Goal: Task Accomplishment & Management: Complete application form

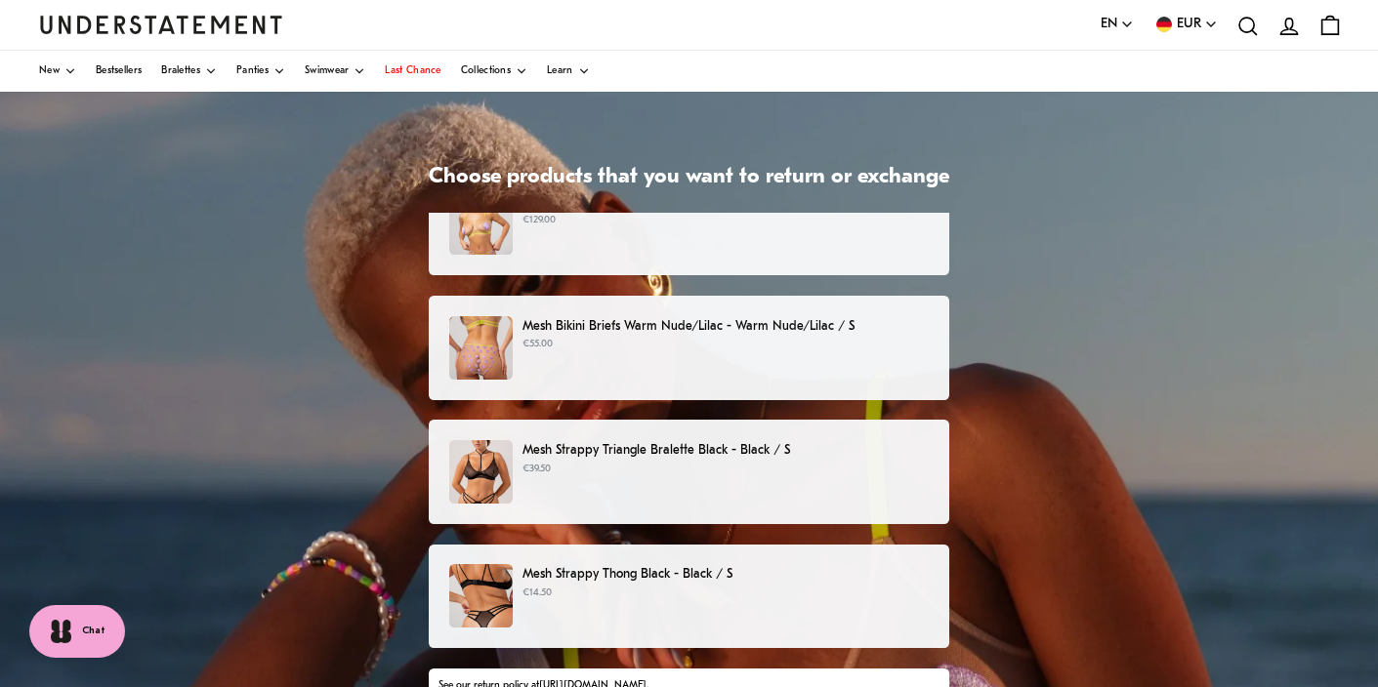
scroll to position [27, 0]
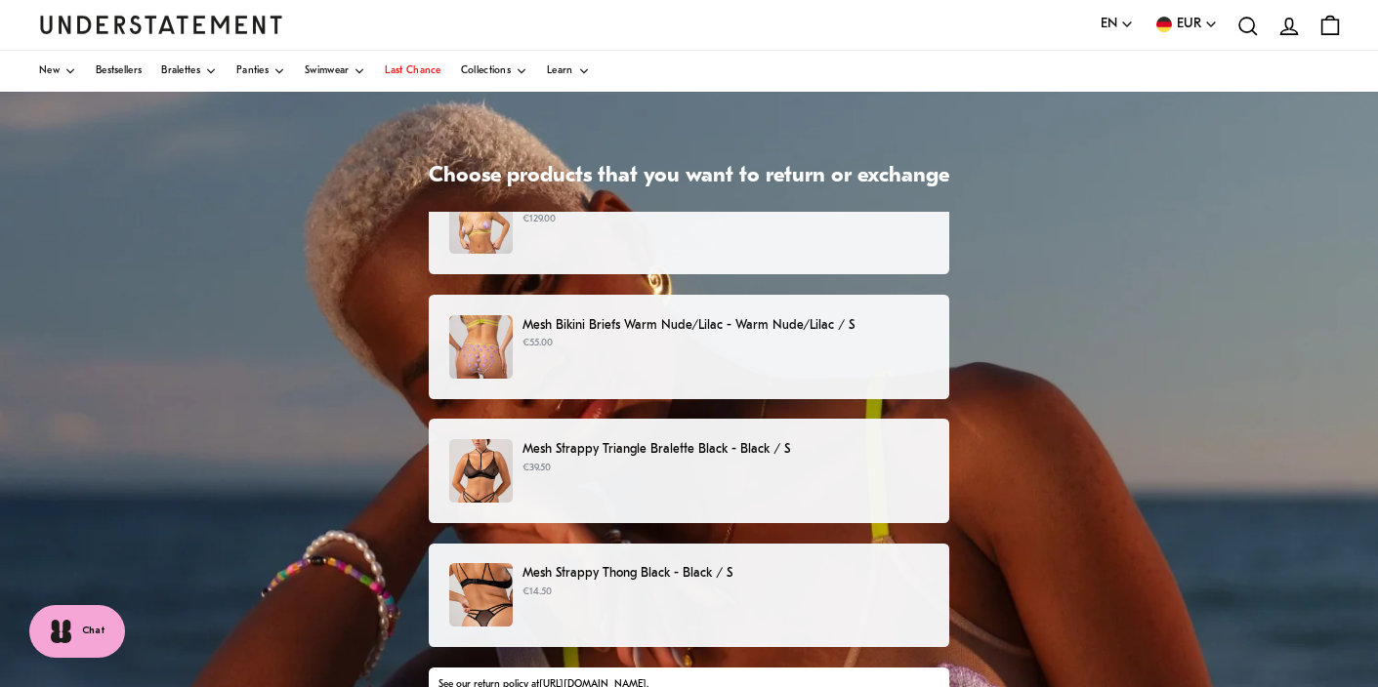
click at [687, 244] on div "Mesh Triangle Bralette Warm Nude/Lilac - Warm Nude/Lilac / S €129.00" at bounding box center [688, 221] width 479 height 63
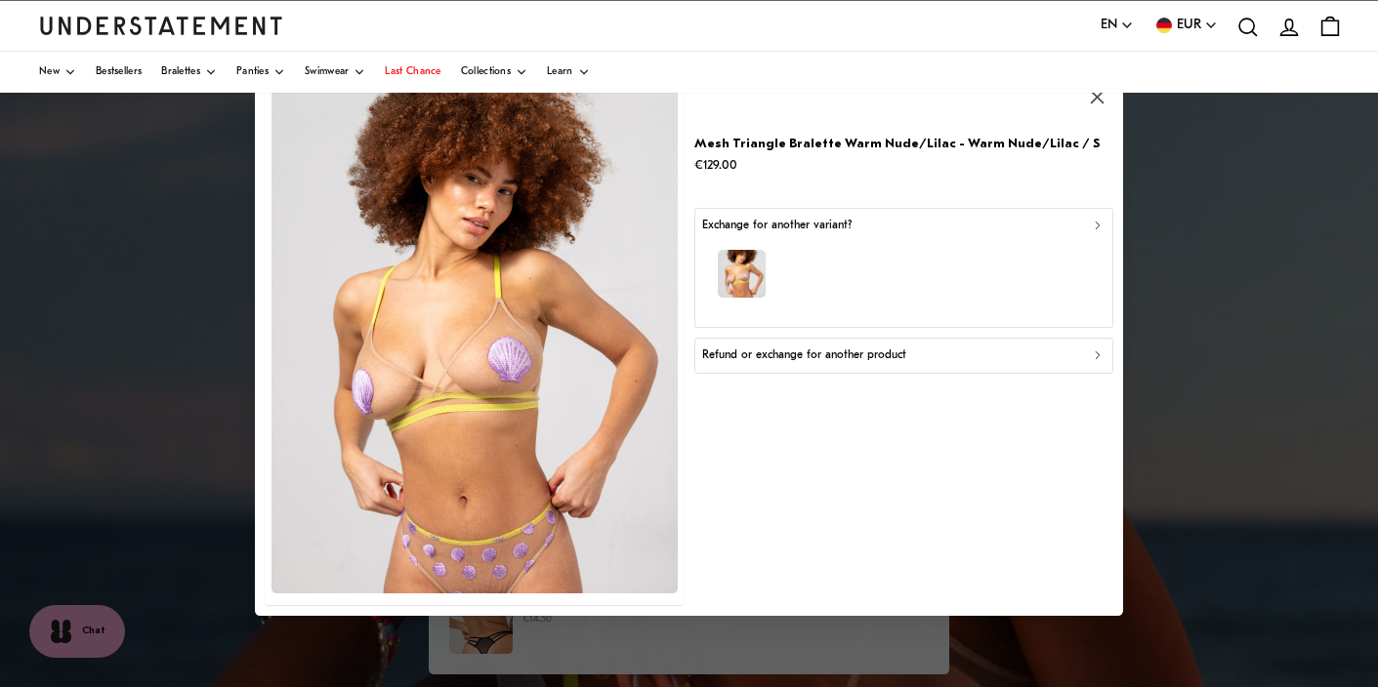
click at [802, 230] on p "Exchange for another variant?" at bounding box center [776, 226] width 149 height 19
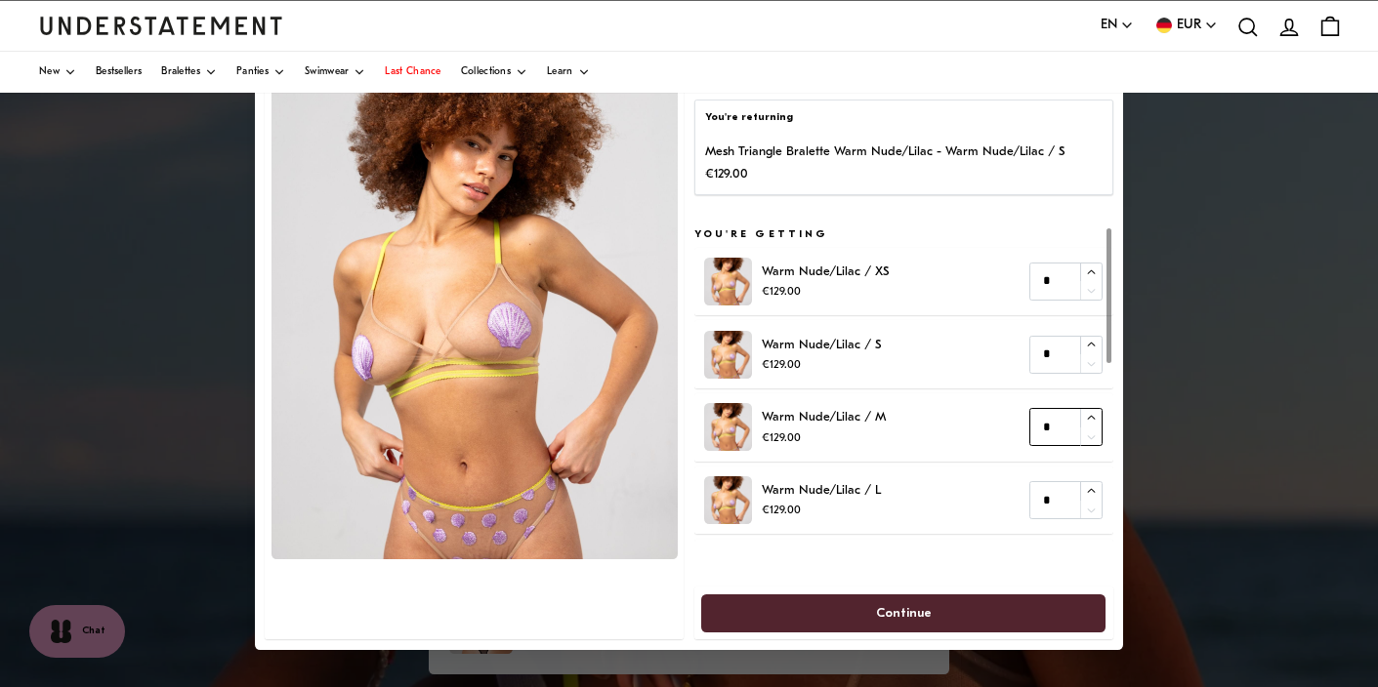
type input "*"
click at [1096, 414] on icon "button" at bounding box center [1092, 418] width 13 height 13
click at [884, 605] on span "Continue" at bounding box center [904, 614] width 56 height 36
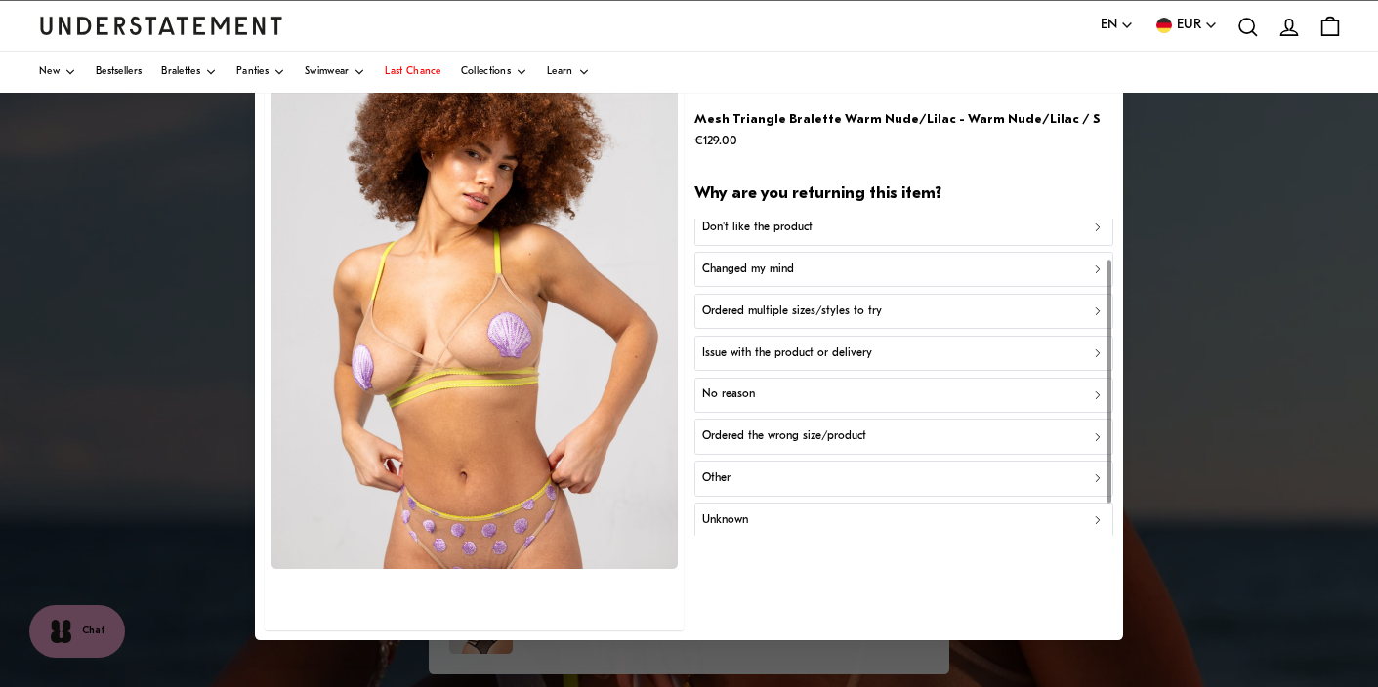
scroll to position [78, 0]
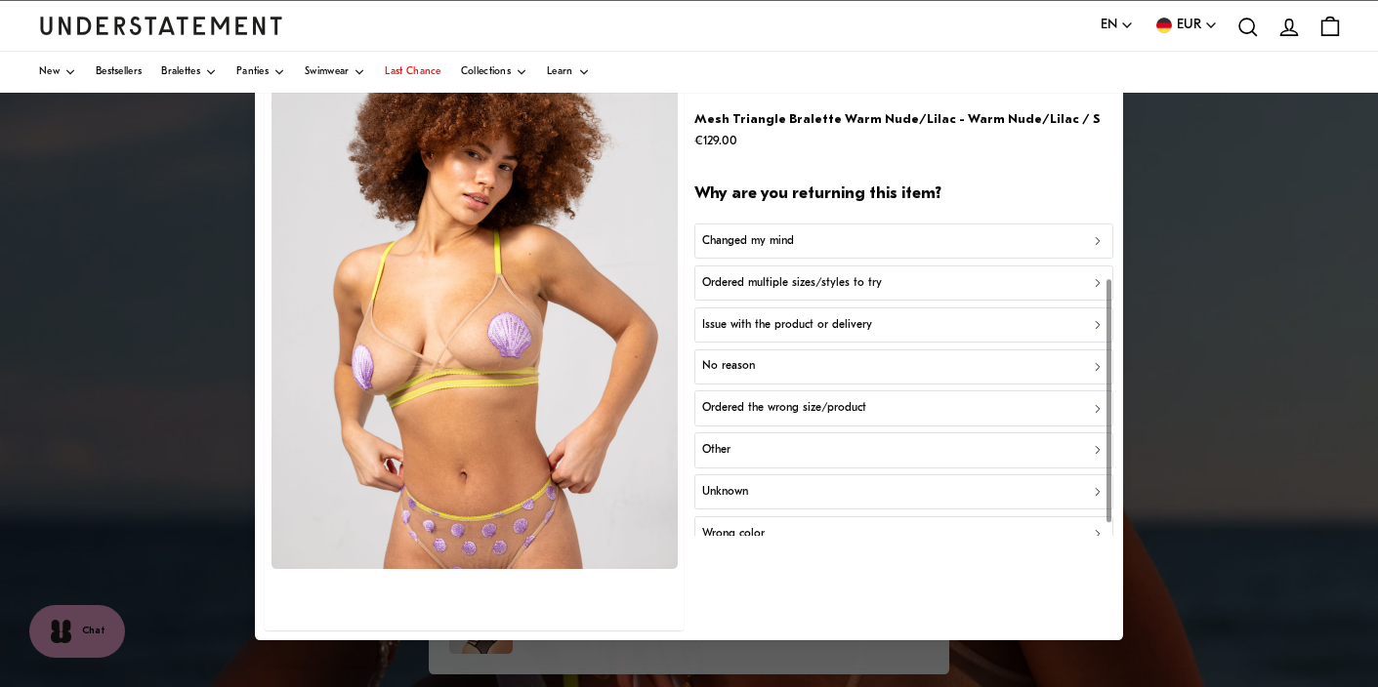
click at [811, 412] on p "Ordered the wrong size/product" at bounding box center [784, 408] width 164 height 19
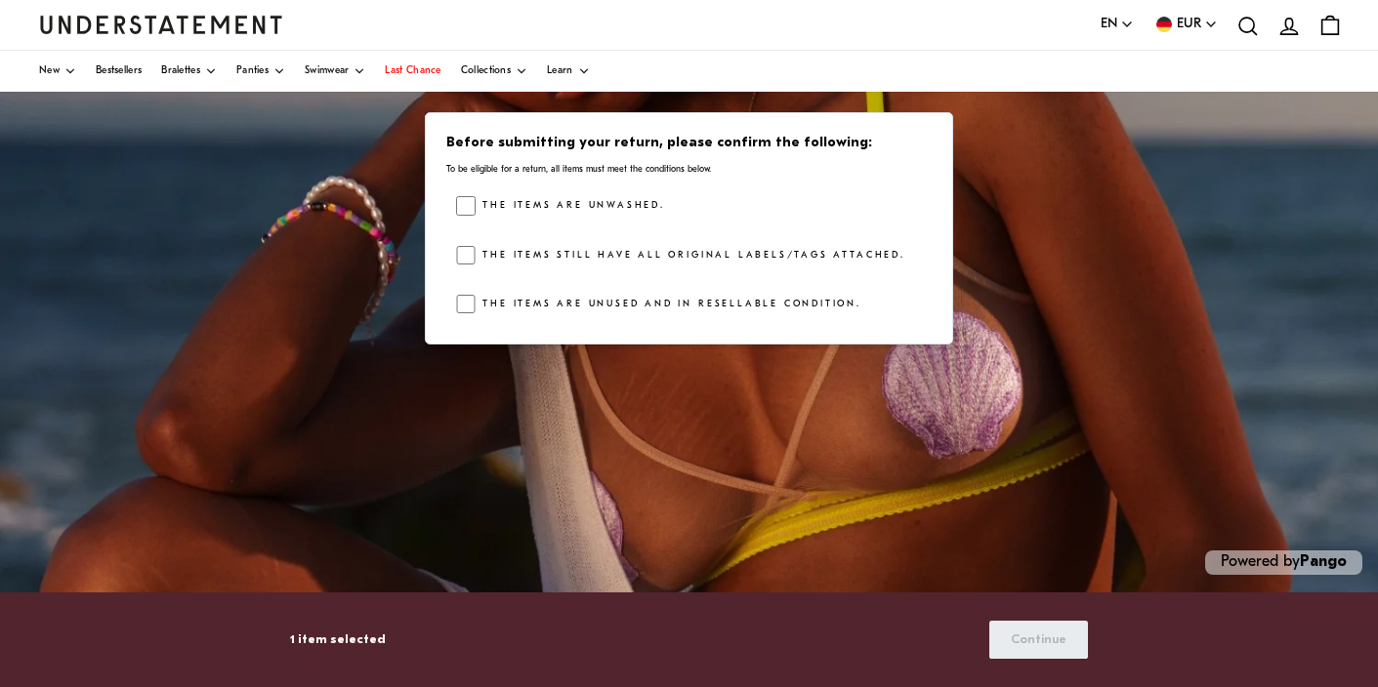
scroll to position [293, 0]
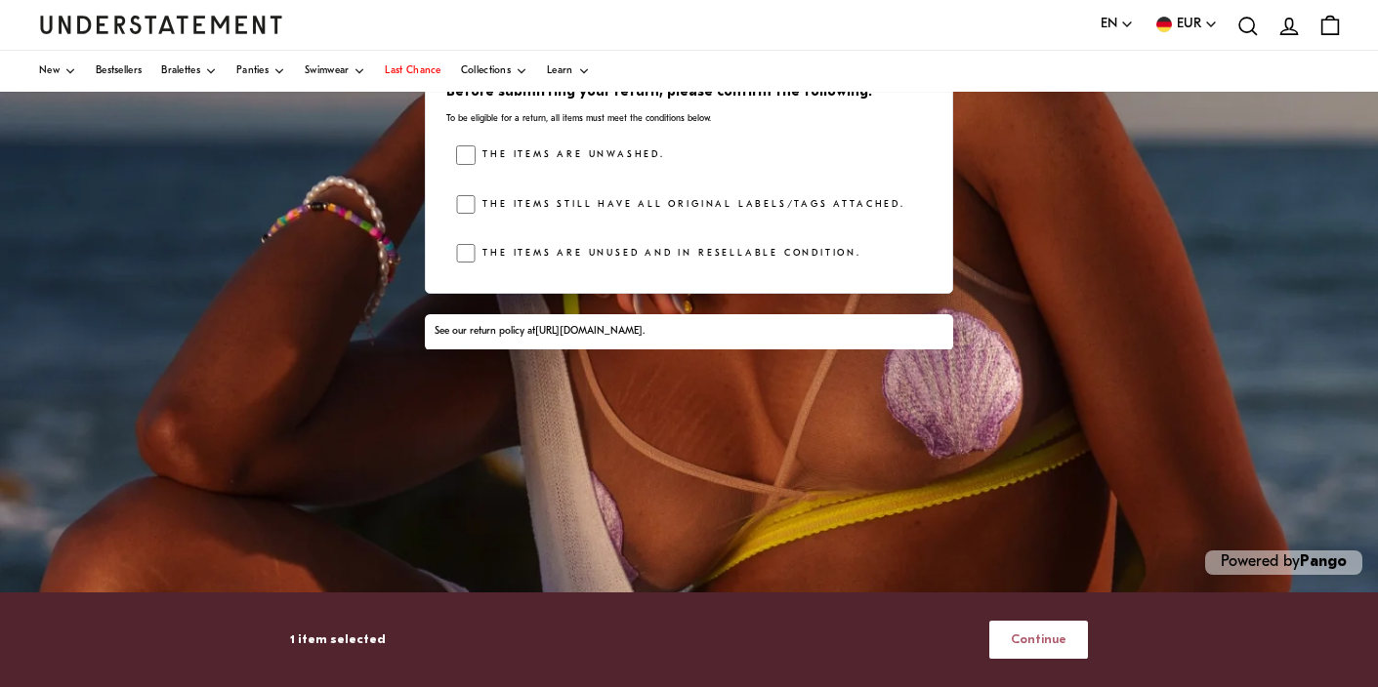
click at [1031, 640] on span "Continue" at bounding box center [1038, 640] width 56 height 36
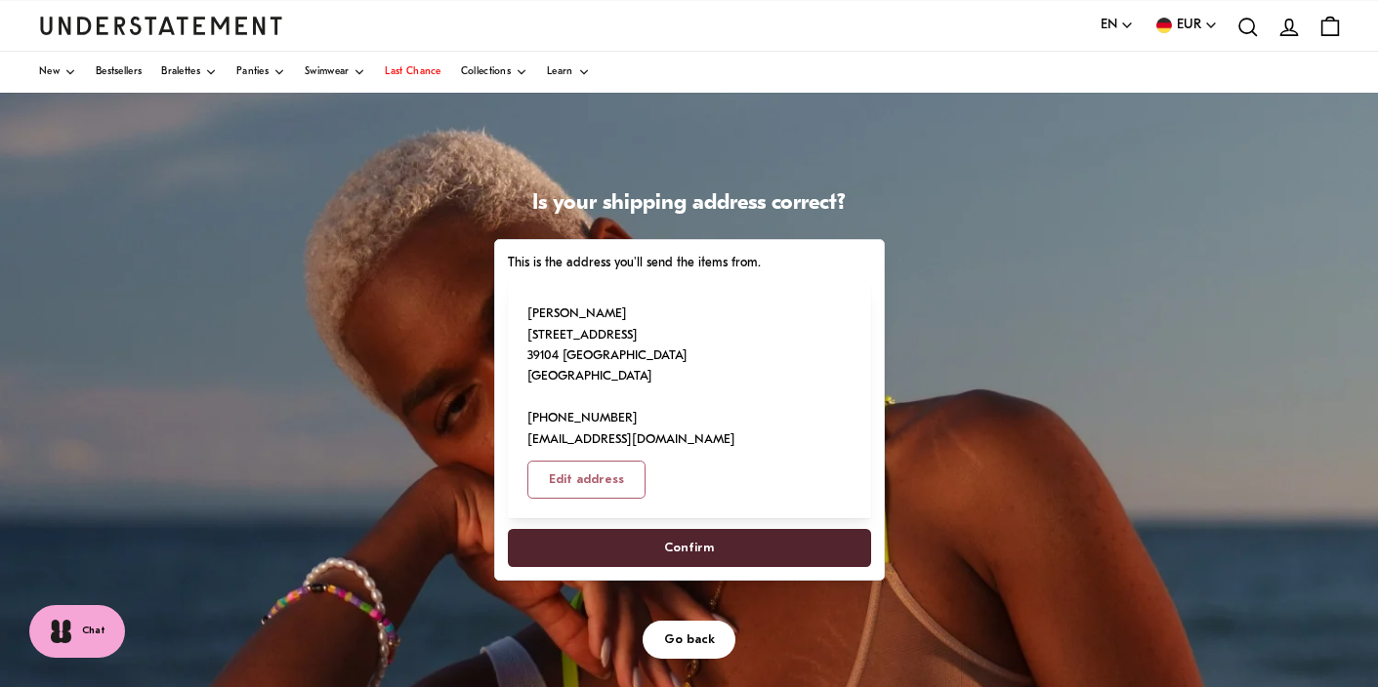
click at [738, 530] on span "Confirm" at bounding box center [688, 548] width 320 height 36
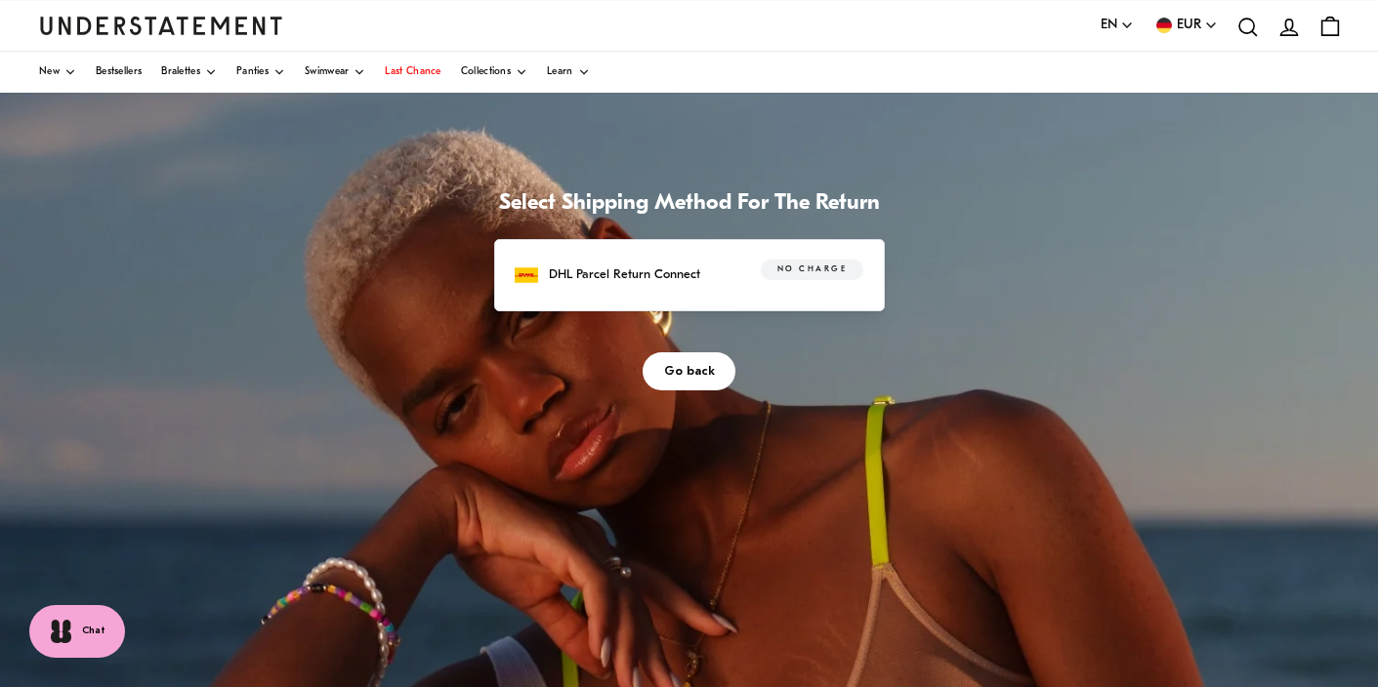
click at [740, 280] on div "No charge" at bounding box center [800, 275] width 125 height 30
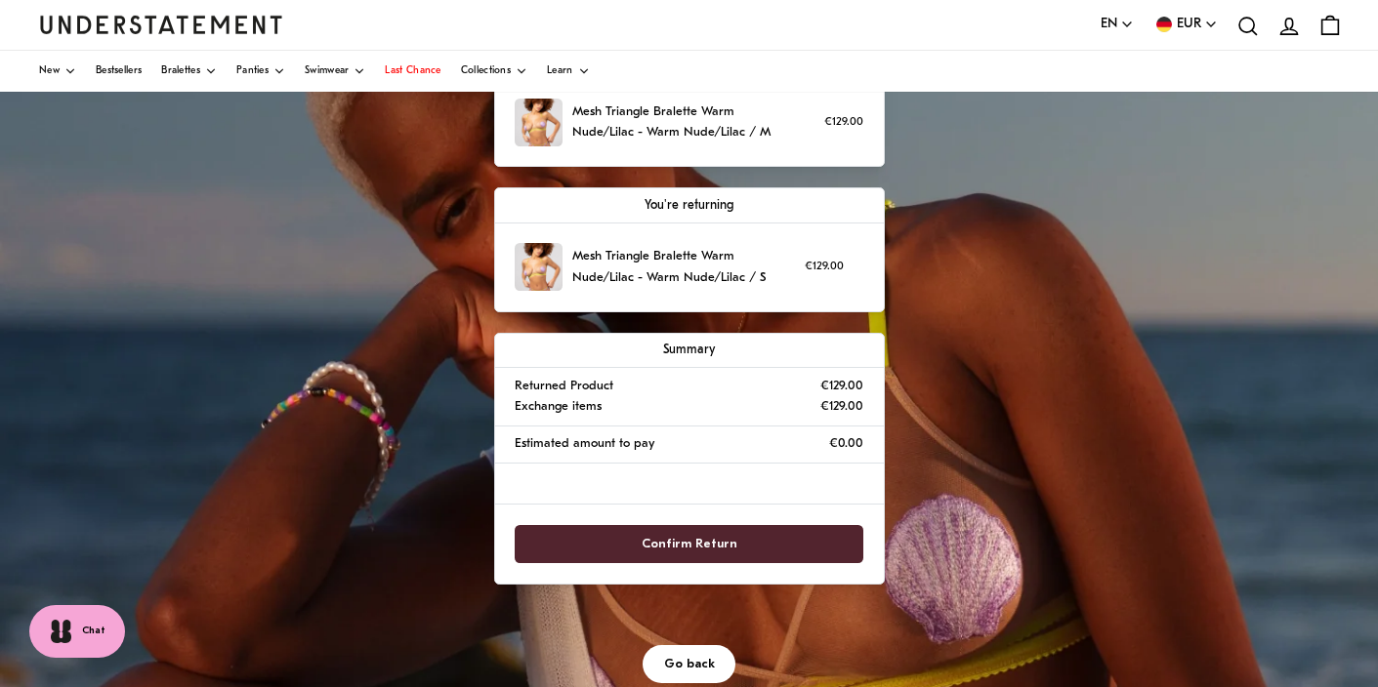
scroll to position [203, 0]
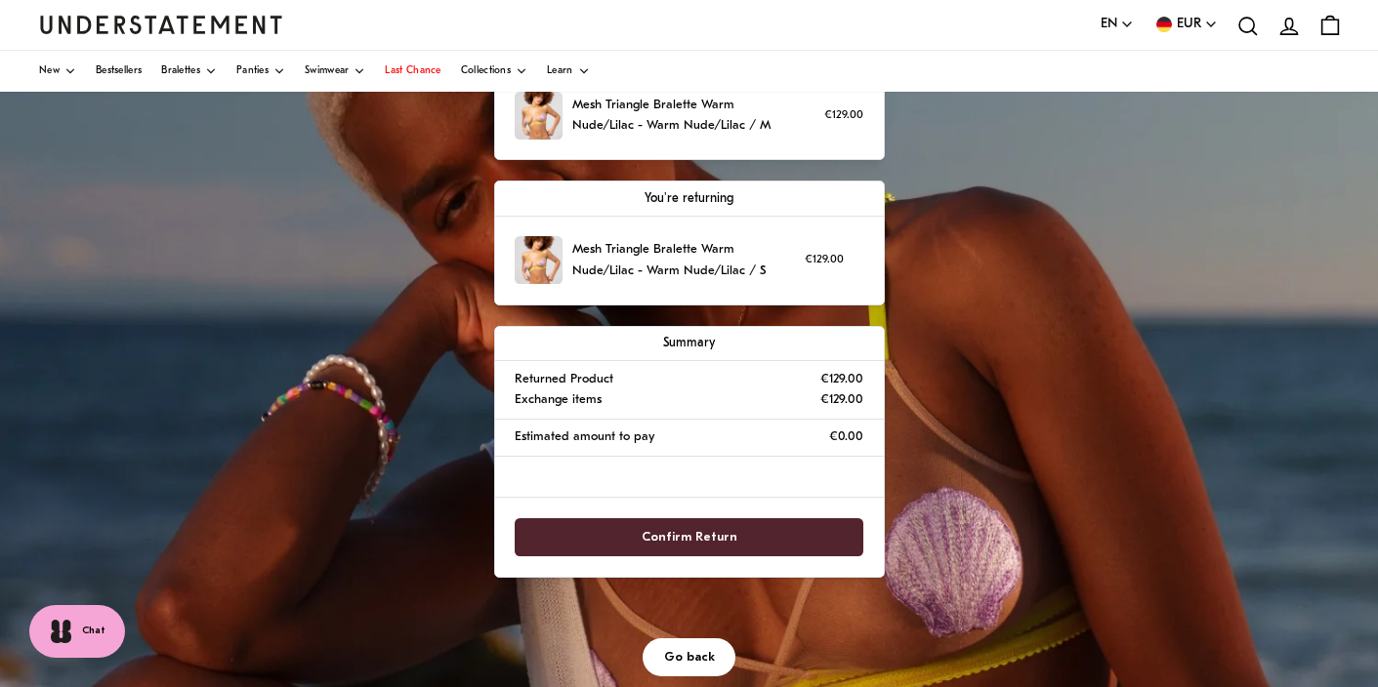
click at [677, 525] on span "Confirm Return" at bounding box center [689, 537] width 96 height 36
